Goal: Transaction & Acquisition: Purchase product/service

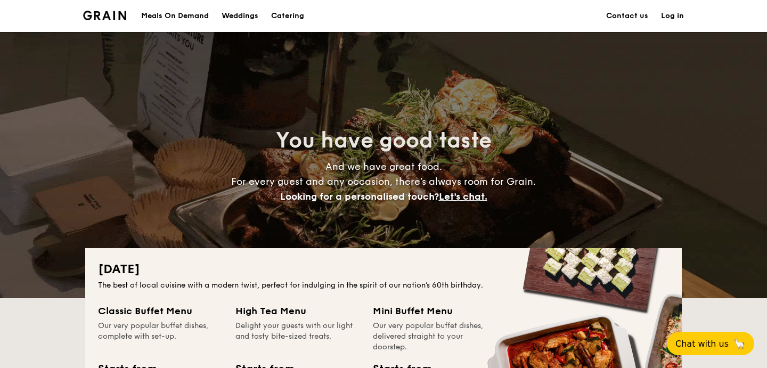
click at [169, 14] on div "Meals On Demand" at bounding box center [175, 16] width 68 height 32
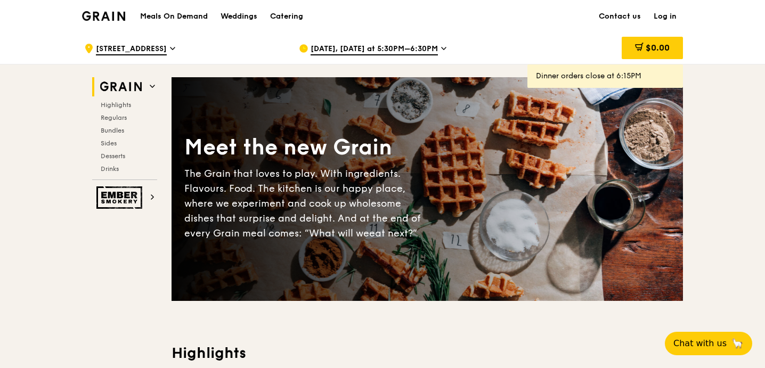
click at [338, 51] on span "Aug 25, Today at 5:30PM–6:30PM" at bounding box center [373, 50] width 127 height 12
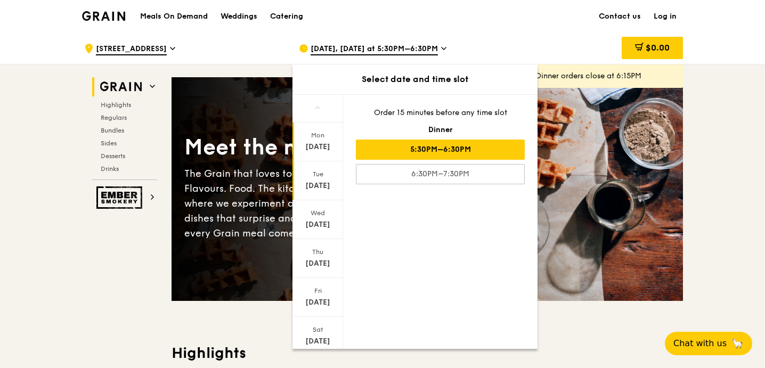
click at [305, 186] on div "Aug 26" at bounding box center [317, 186] width 47 height 11
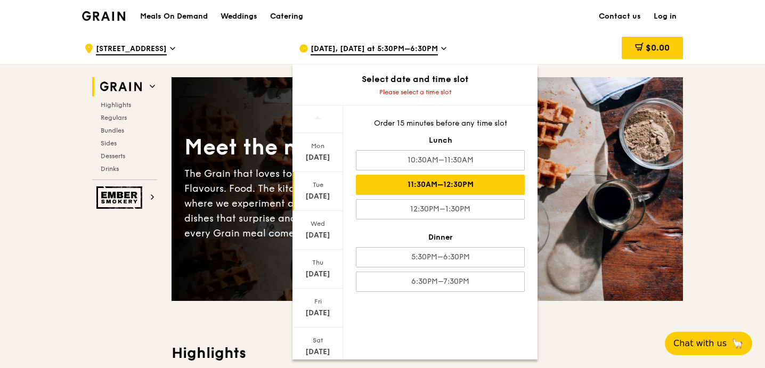
click at [409, 186] on div "11:30AM–12:30PM" at bounding box center [440, 185] width 169 height 20
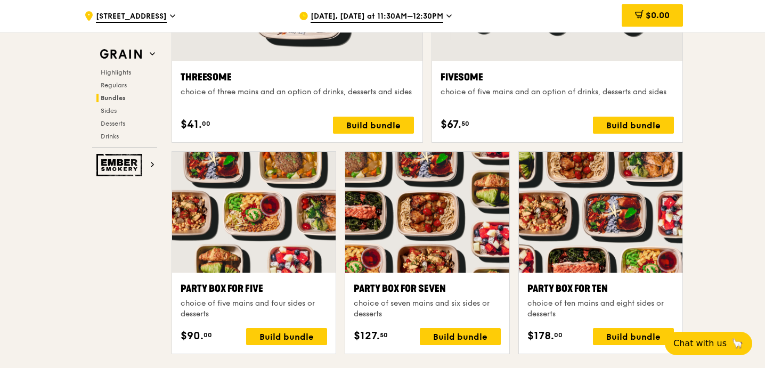
scroll to position [1607, 0]
